Goal: Task Accomplishment & Management: Use online tool/utility

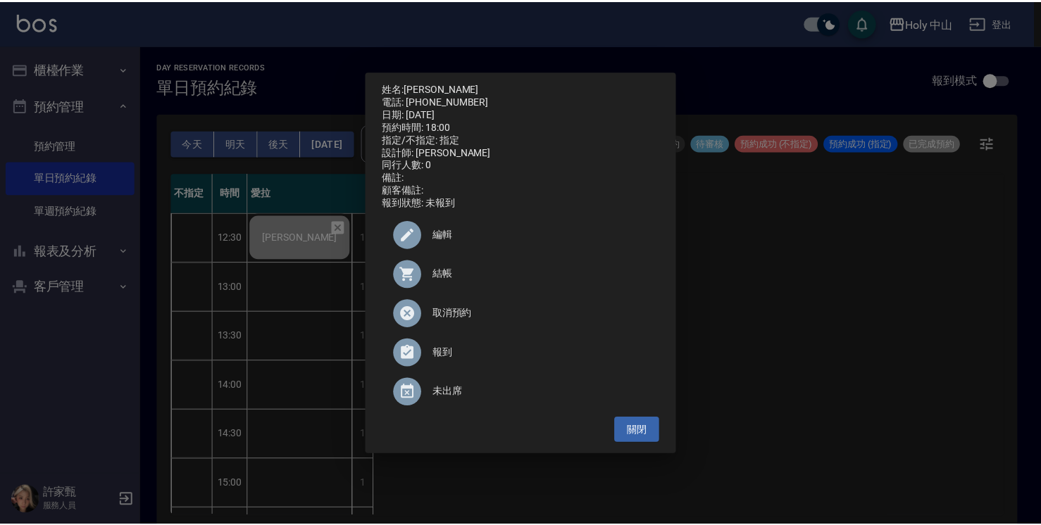
scroll to position [496, 0]
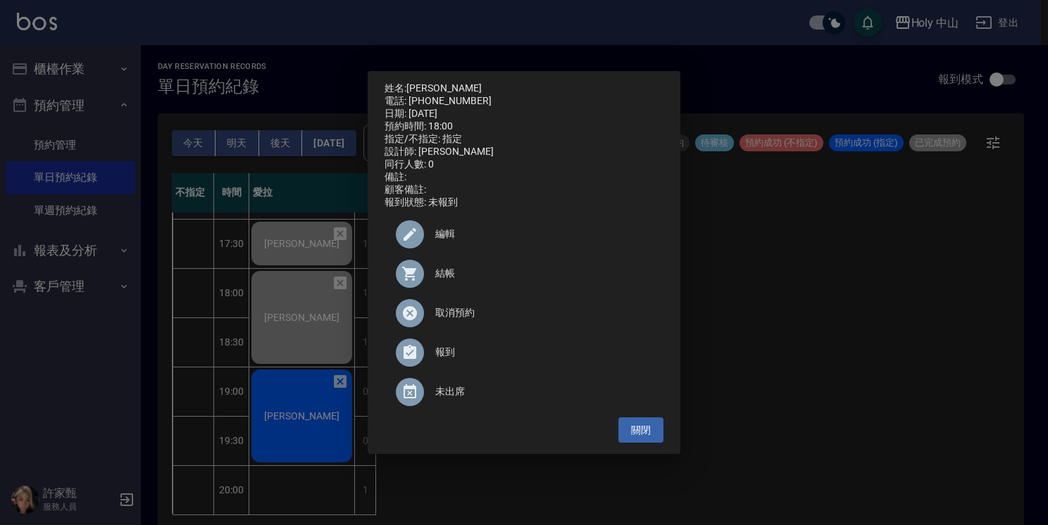
click at [311, 397] on div "姓名: [PERSON_NAME]呈 電話: [PHONE_NUMBER] 日期: [DATE] 預約時間: 18:00 指定/不指定: 指定 設計師: 愛拉…" at bounding box center [524, 262] width 1048 height 525
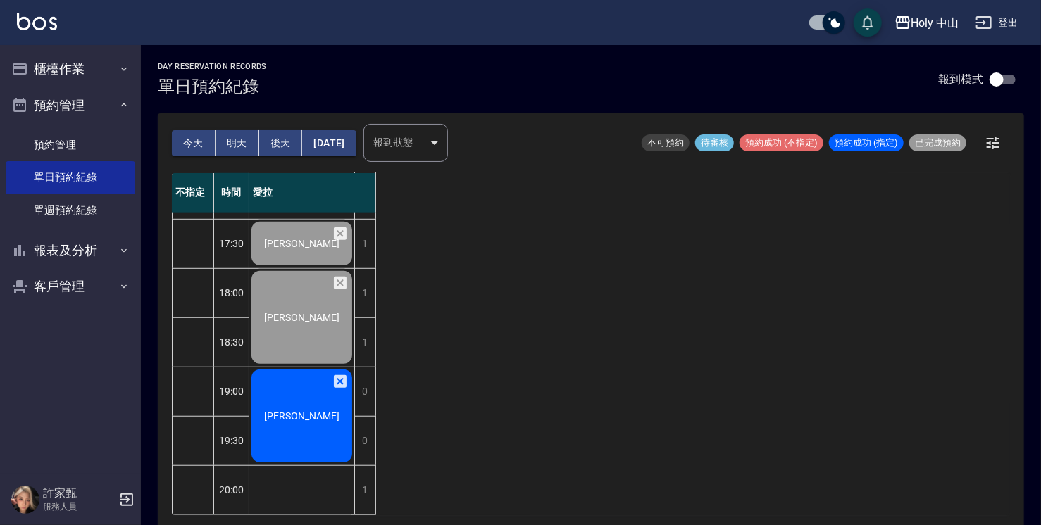
click at [305, 392] on div "[PERSON_NAME]" at bounding box center [301, 416] width 105 height 97
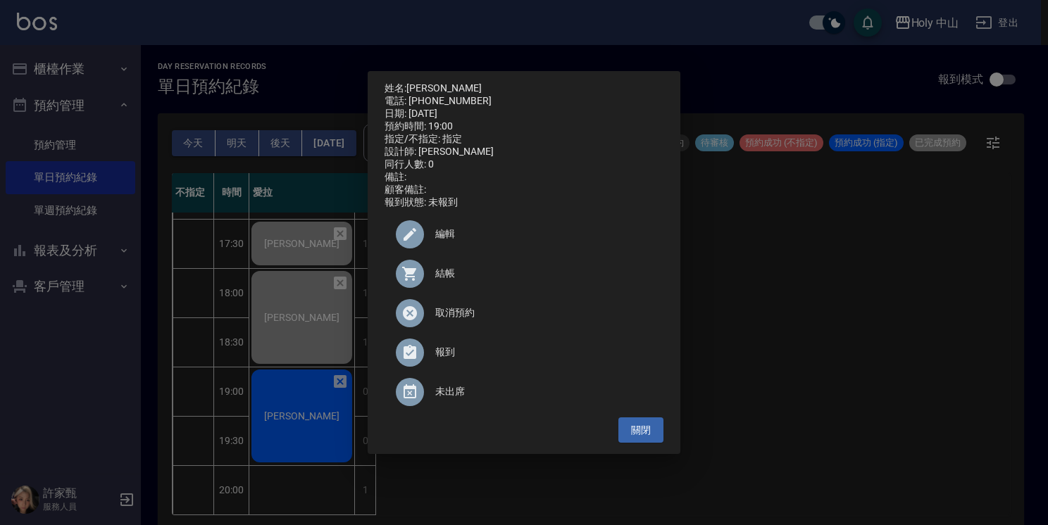
click at [444, 281] on span "結帳" at bounding box center [543, 273] width 217 height 15
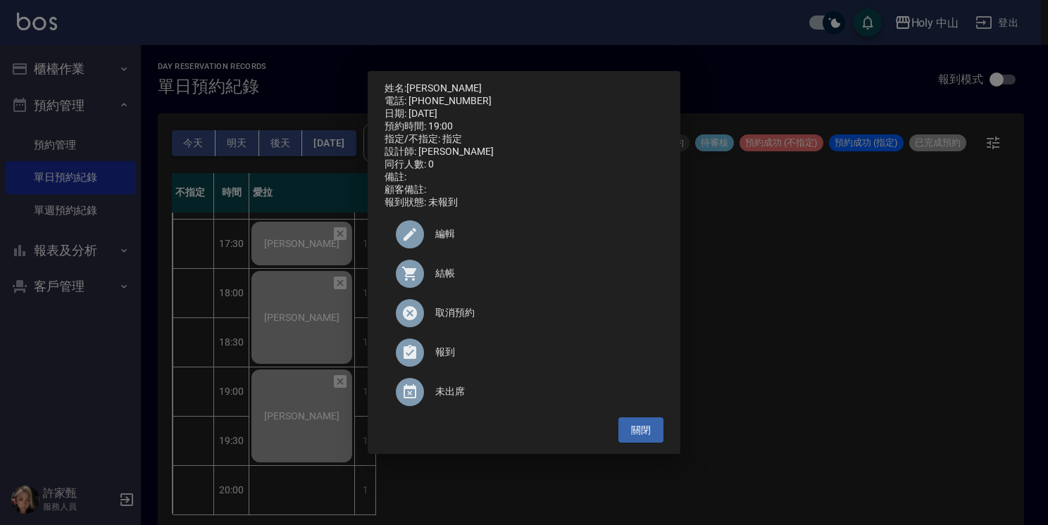
click at [806, 300] on div "姓名: [PERSON_NAME]: [PHONE_NUMBER] 日期: [DATE] 預約時間: 19:00 指定/不指定: 指定 設計師: 愛拉 同行人…" at bounding box center [524, 262] width 1048 height 525
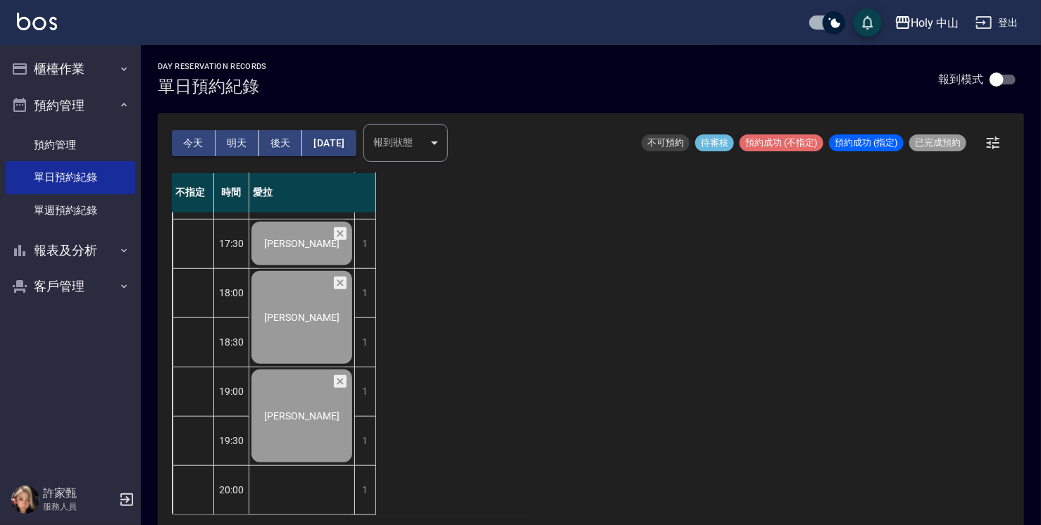
click at [233, 144] on button "明天" at bounding box center [237, 143] width 44 height 26
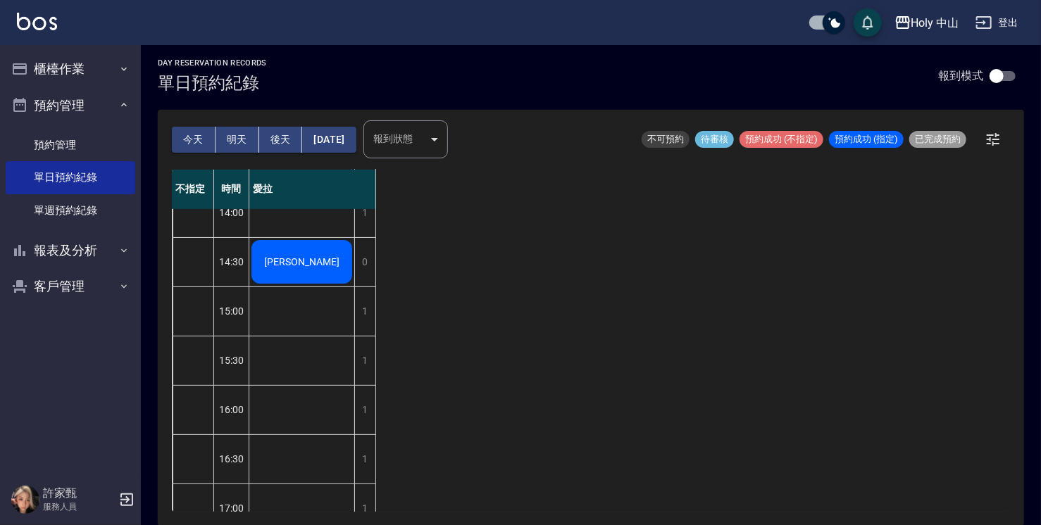
scroll to position [144, 0]
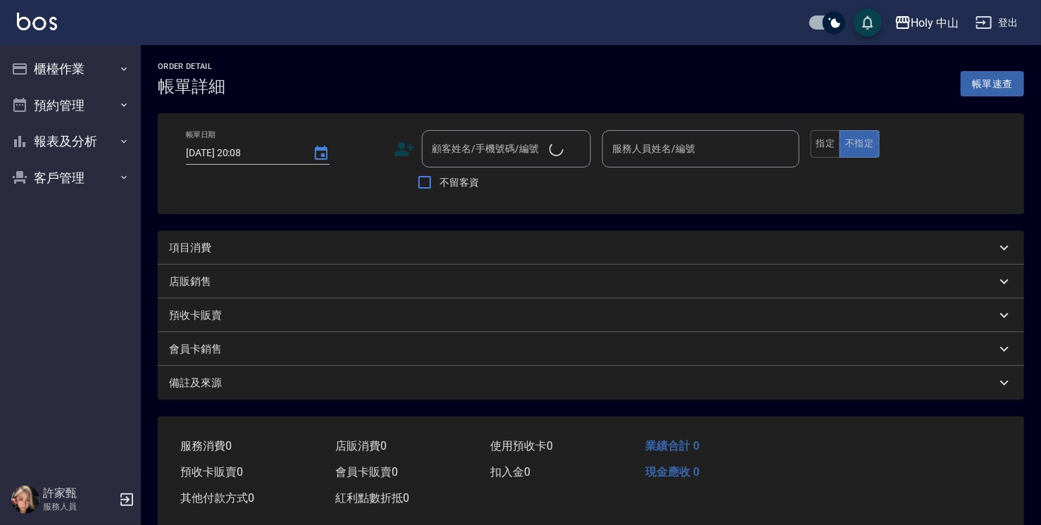
type input "[DATE] 19:00"
type input "愛拉(無代號)"
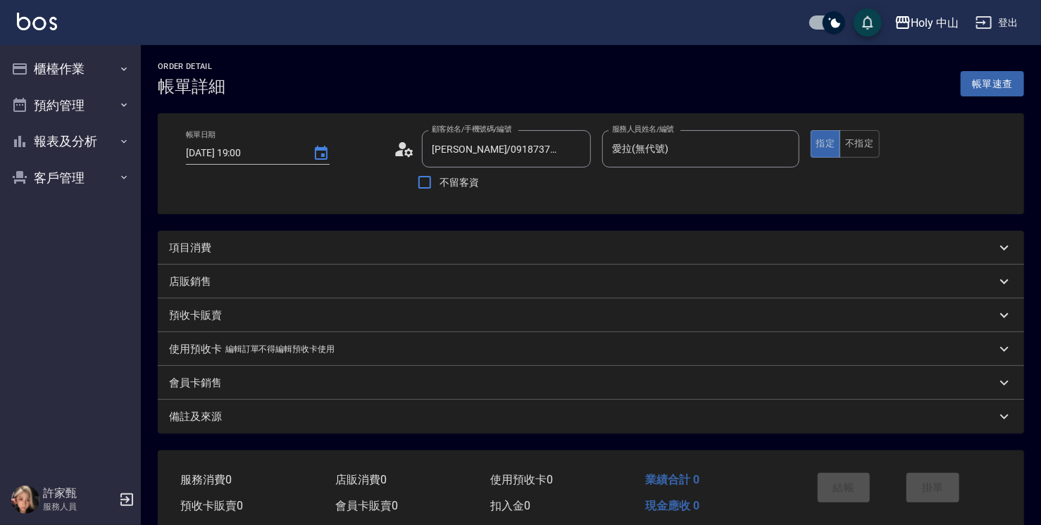
click at [268, 249] on div "項目消費" at bounding box center [582, 248] width 827 height 15
type input "陳信宏/0918737175/null"
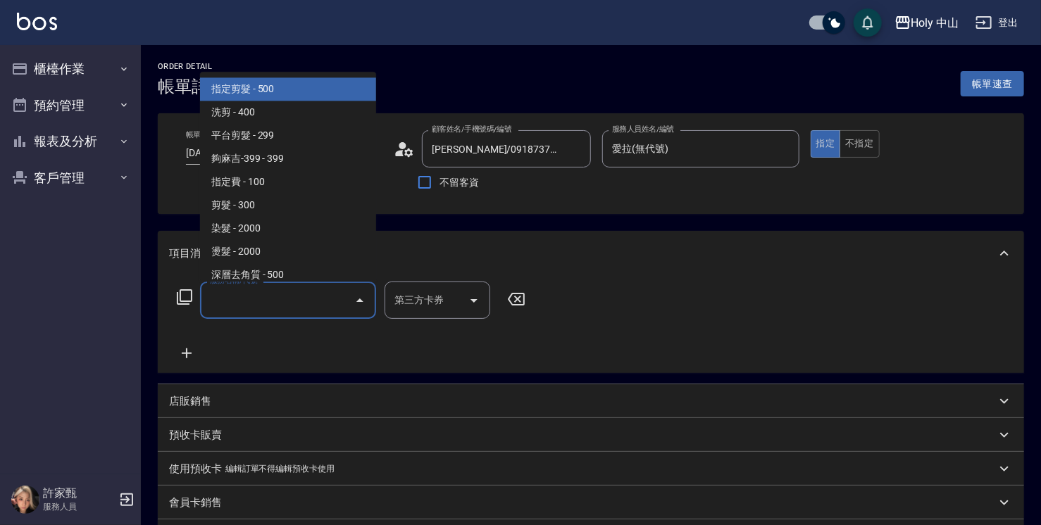
click at [263, 301] on input "服務名稱/代號" at bounding box center [277, 300] width 142 height 25
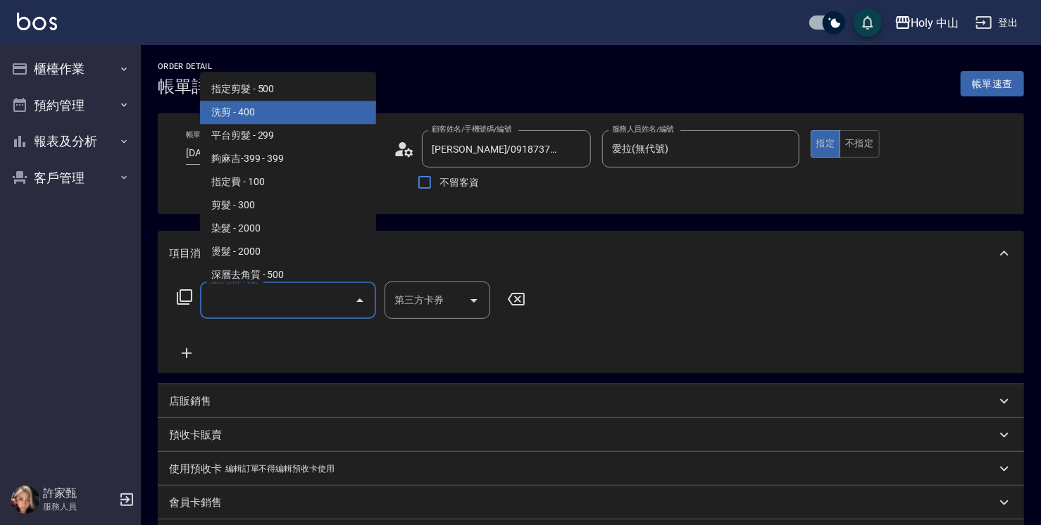
click at [263, 114] on span "洗剪 - 400" at bounding box center [288, 112] width 176 height 23
type input "洗剪(3)"
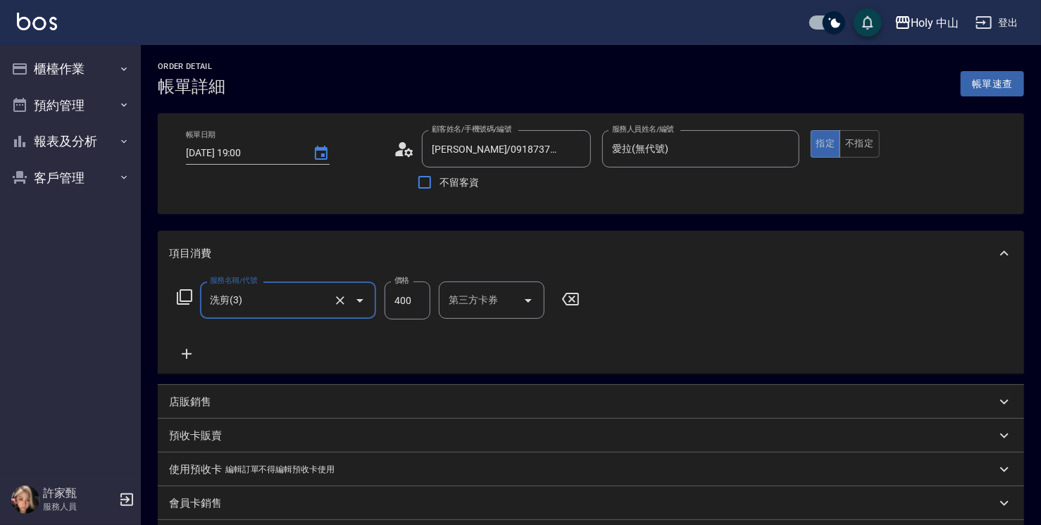
click at [413, 309] on input "400" at bounding box center [407, 301] width 46 height 38
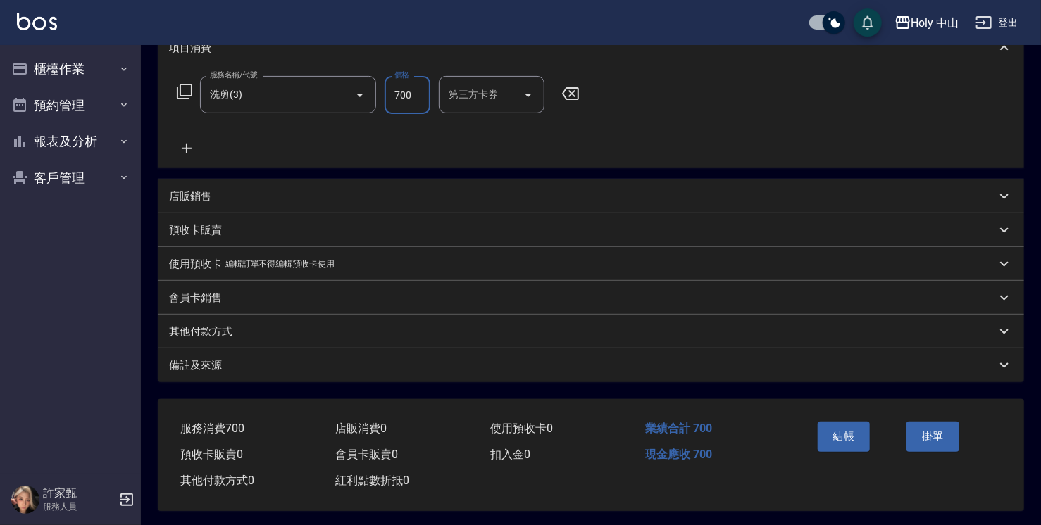
scroll to position [211, 0]
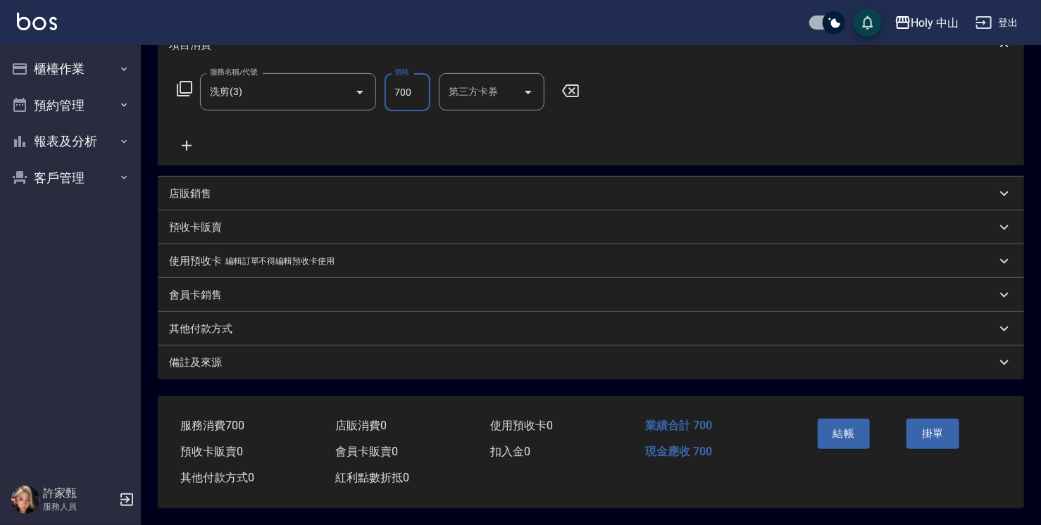
type input "700"
click at [418, 360] on div "備註及來源" at bounding box center [582, 363] width 827 height 15
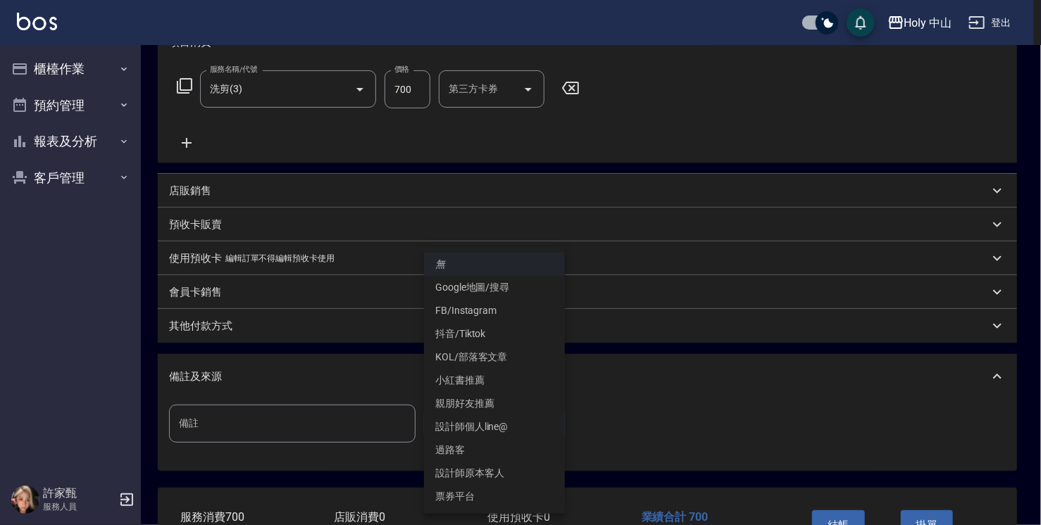
click at [476, 418] on body "Holy 中山 登出 櫃檯作業 打帳單 帳單列表 營業儀表板 現場電腦打卡 預約管理 預約管理 單日預約紀錄 單週預約紀錄 報表及分析 報表目錄 店家日報表 …" at bounding box center [520, 203] width 1041 height 828
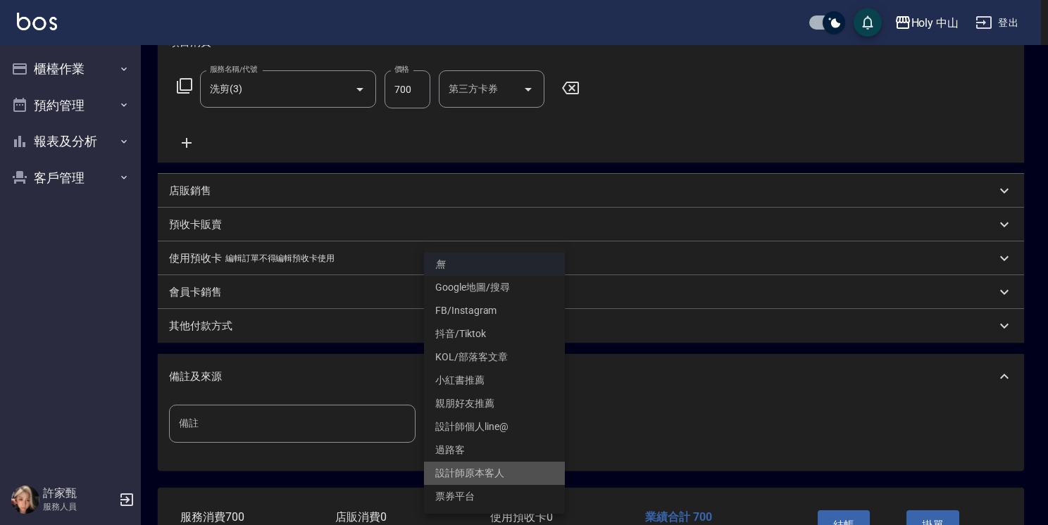
click at [483, 475] on li "設計師原本客人" at bounding box center [494, 473] width 141 height 23
type input "設計師原本客人"
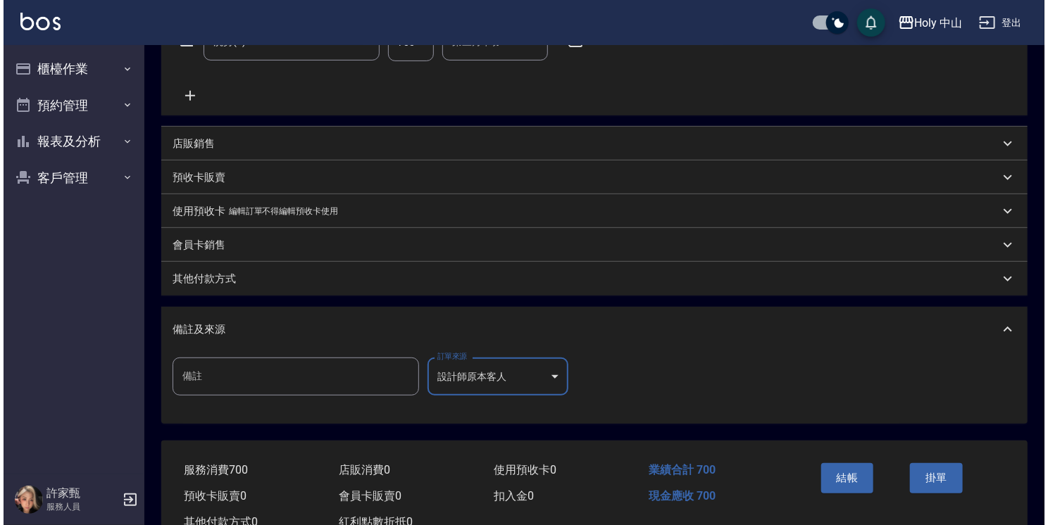
scroll to position [307, 0]
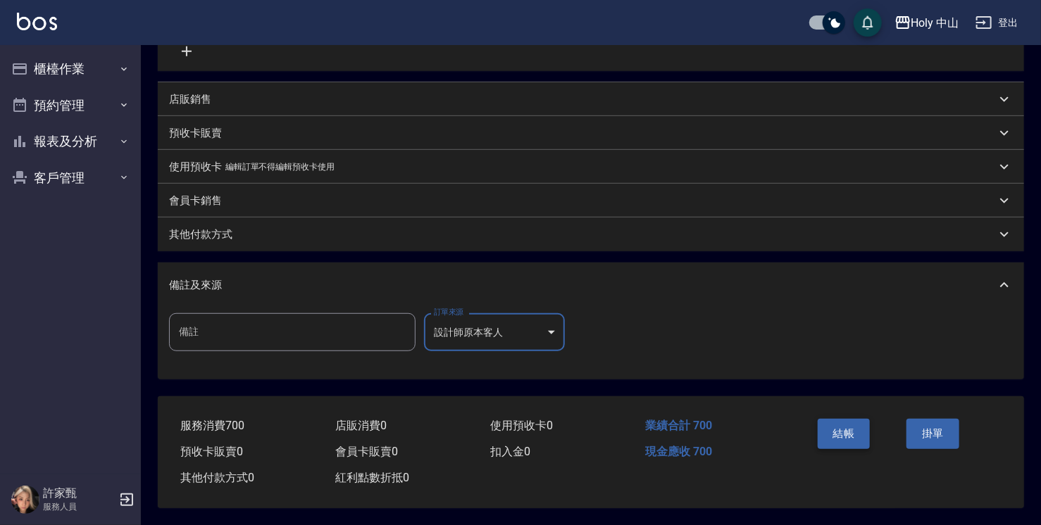
click at [844, 433] on button "結帳" at bounding box center [844, 434] width 53 height 30
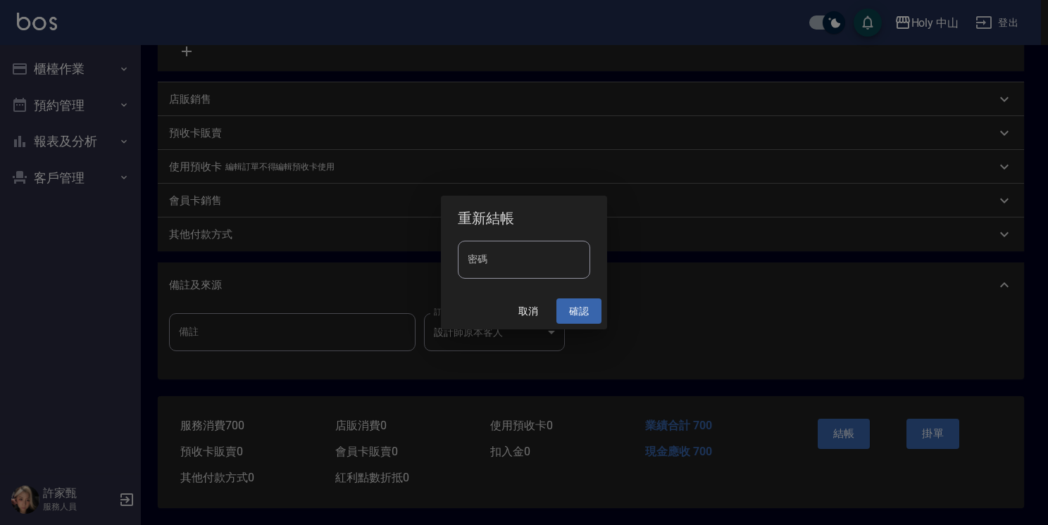
click at [589, 313] on button "確認" at bounding box center [578, 312] width 45 height 26
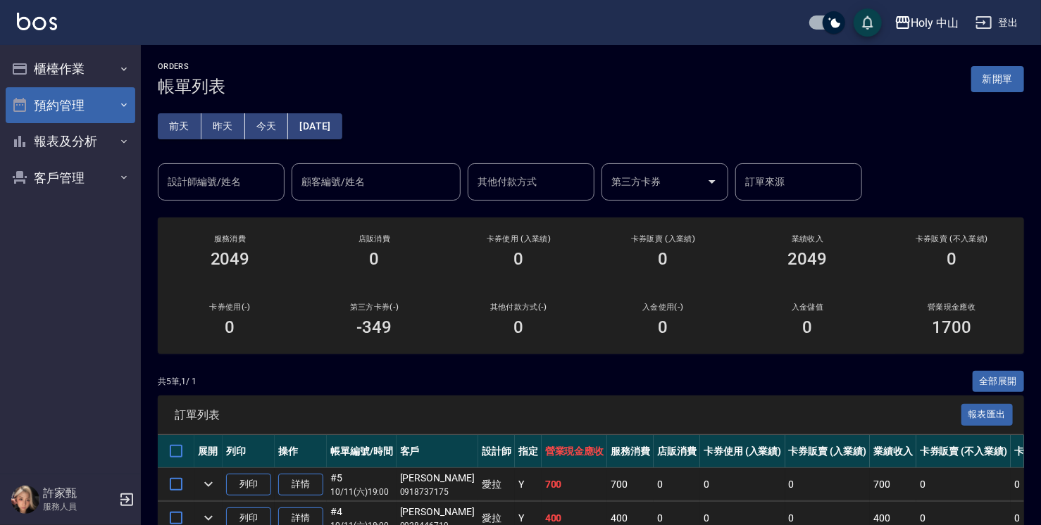
click at [94, 111] on button "預約管理" at bounding box center [71, 105] width 130 height 37
